Goal: Transaction & Acquisition: Purchase product/service

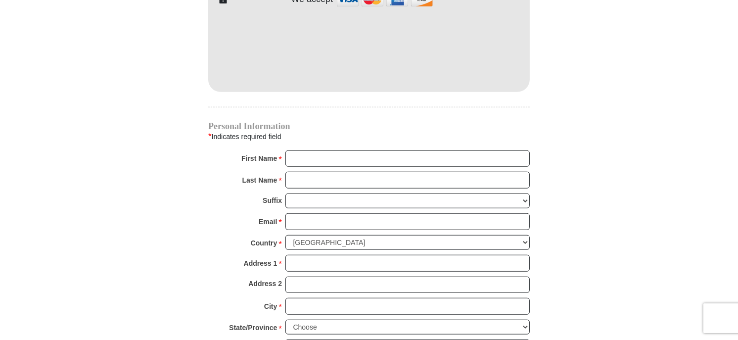
scroll to position [940, 0]
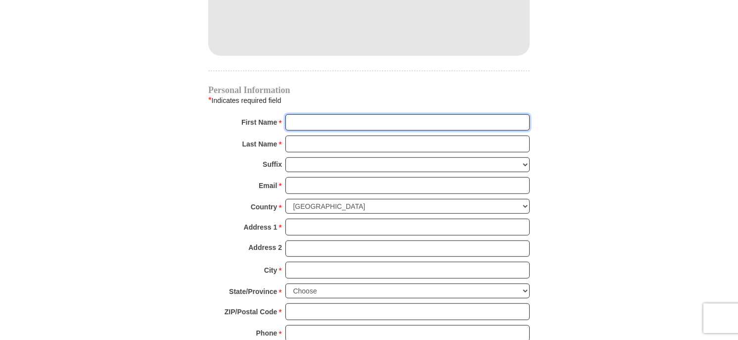
click at [309, 114] on input "First Name *" at bounding box center [407, 122] width 244 height 17
type input "[PERSON_NAME] and [PERSON_NAME]"
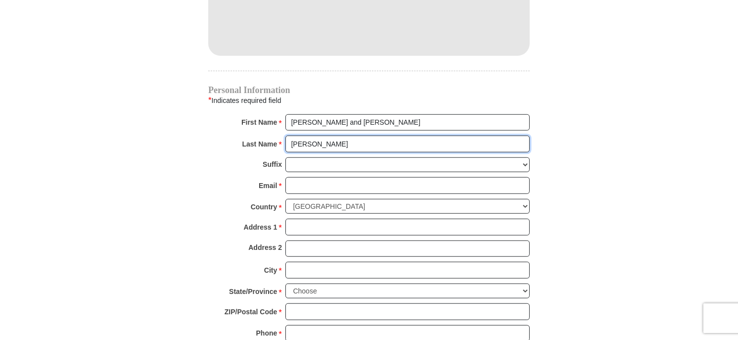
type input "[PERSON_NAME]"
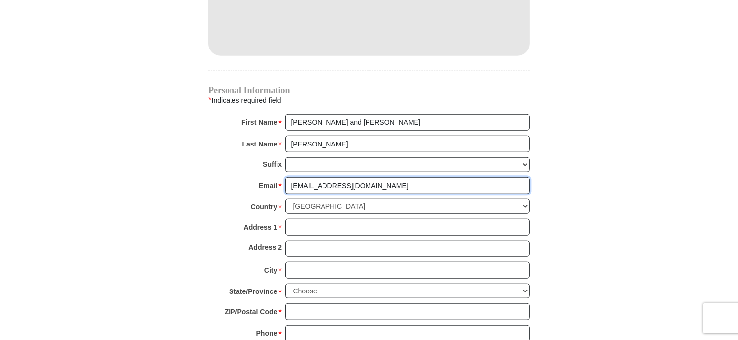
type input "[EMAIL_ADDRESS][DOMAIN_NAME]"
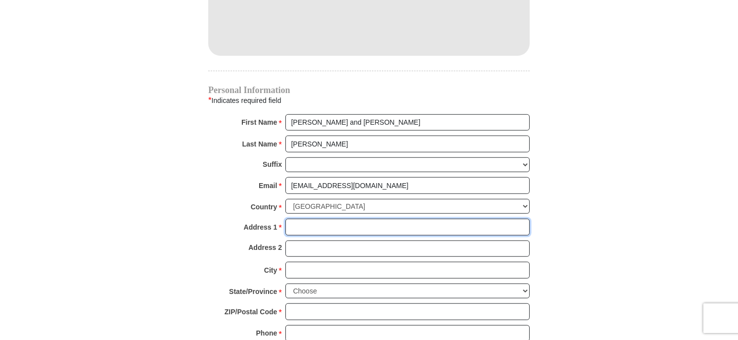
click at [299, 219] on input "Address 1 *" at bounding box center [407, 227] width 244 height 17
type input "[STREET_ADDRESS]"
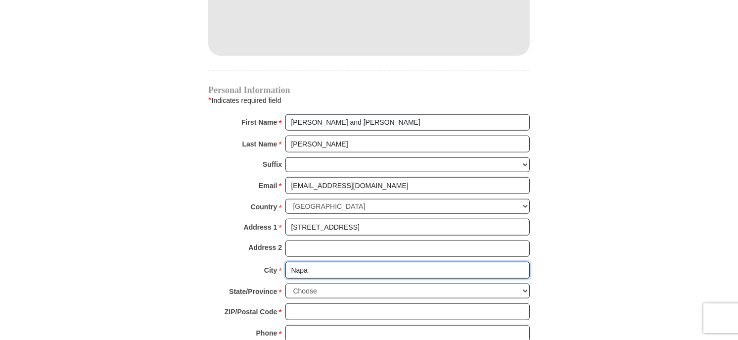
type input "Napa"
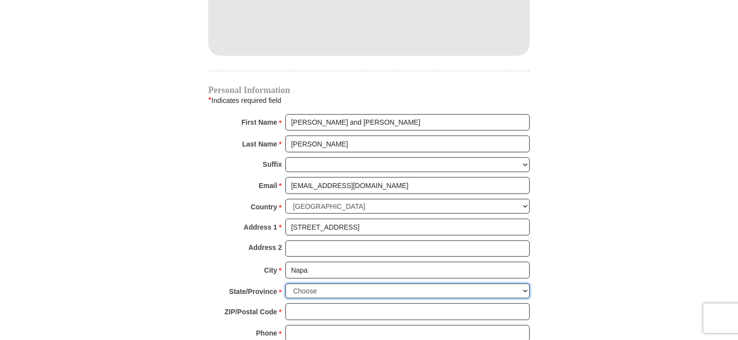
select select "CA"
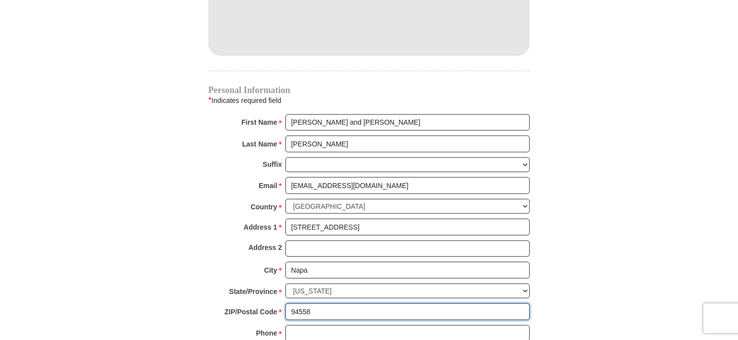
type input "94558"
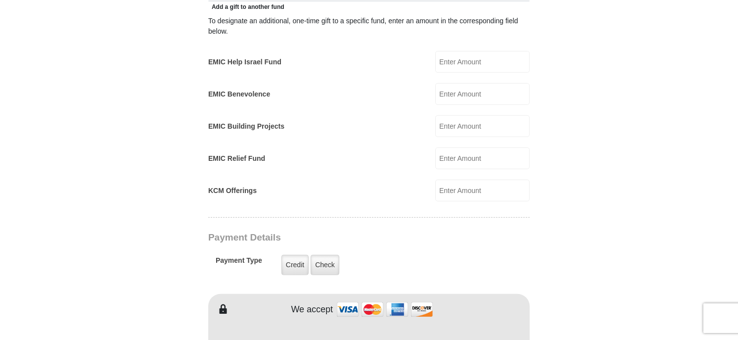
scroll to position [791, 0]
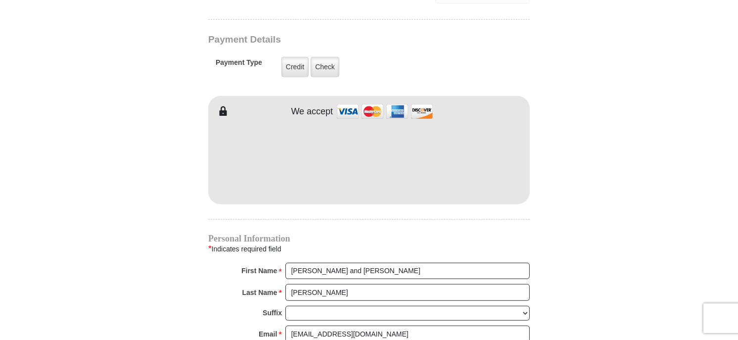
type input "7072553628"
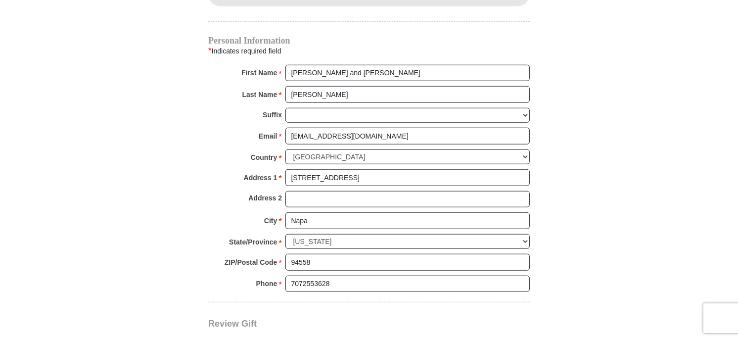
scroll to position [1187, 0]
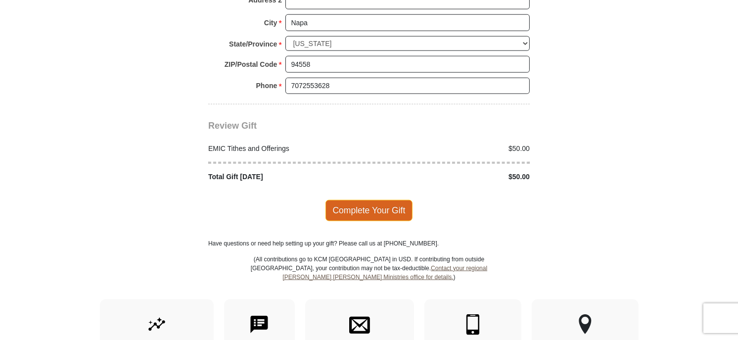
click at [365, 200] on span "Complete Your Gift" at bounding box center [369, 210] width 88 height 21
